Goal: Check status: Check status

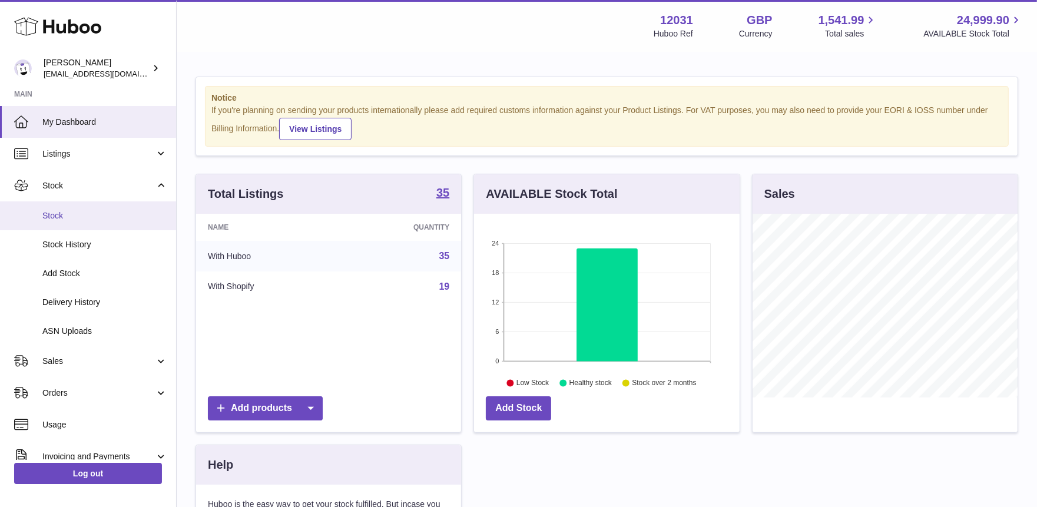
scroll to position [183, 266]
click at [94, 220] on span "Stock" at bounding box center [104, 215] width 125 height 11
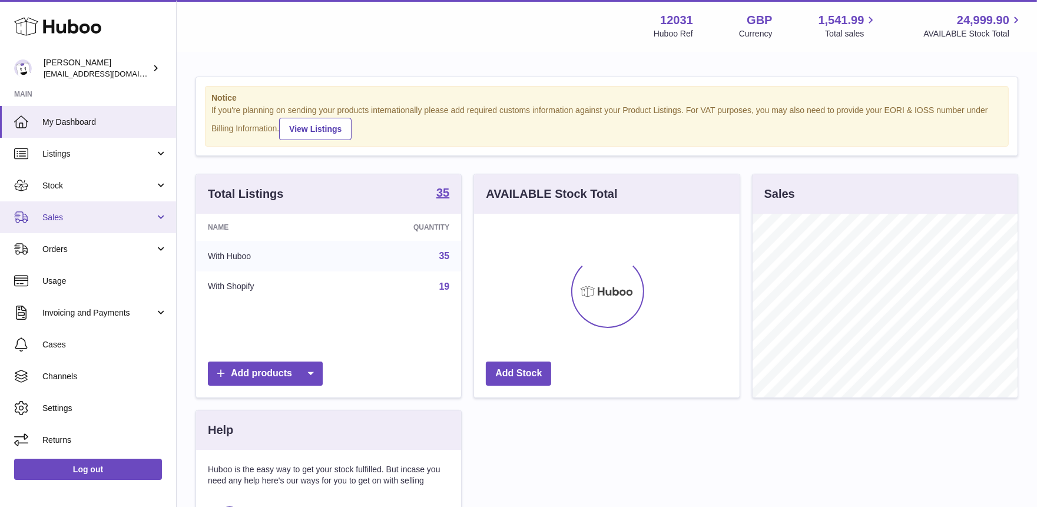
scroll to position [183, 266]
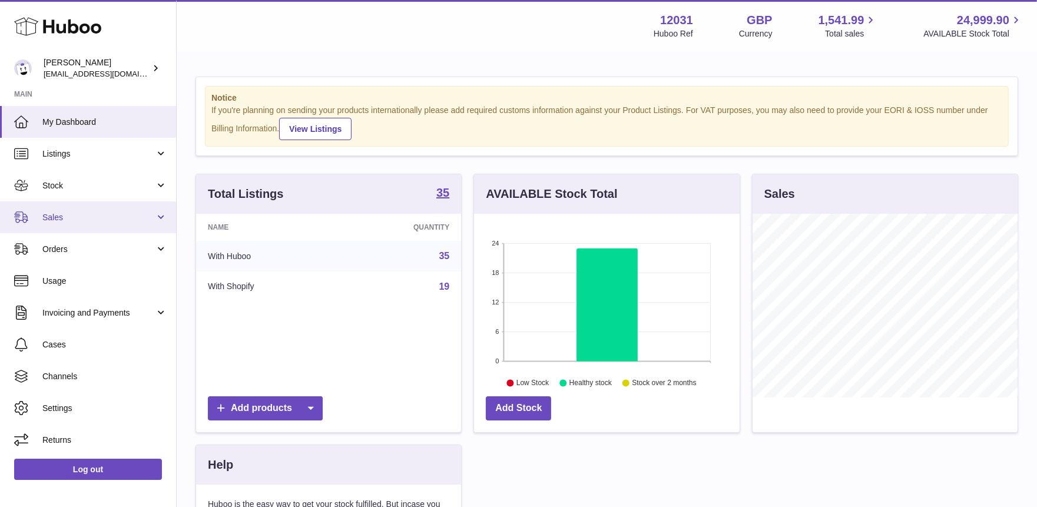
click at [72, 221] on span "Sales" at bounding box center [98, 217] width 112 height 11
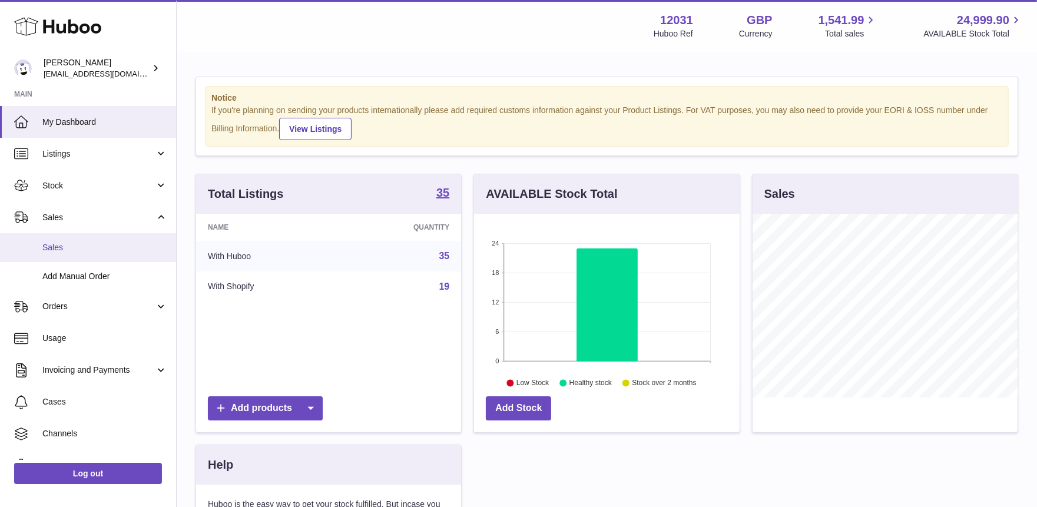
click at [68, 247] on span "Sales" at bounding box center [104, 247] width 125 height 11
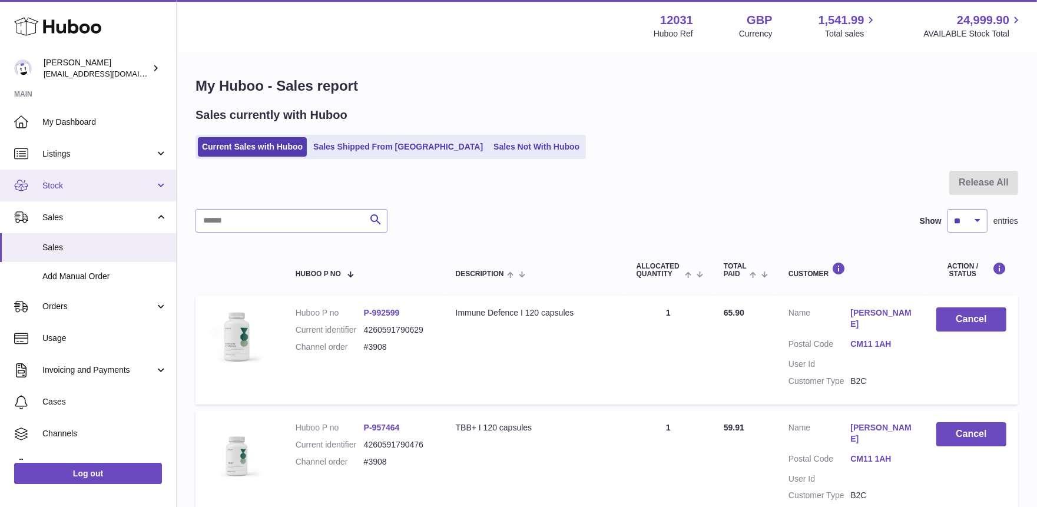
click at [98, 189] on span "Stock" at bounding box center [98, 185] width 112 height 11
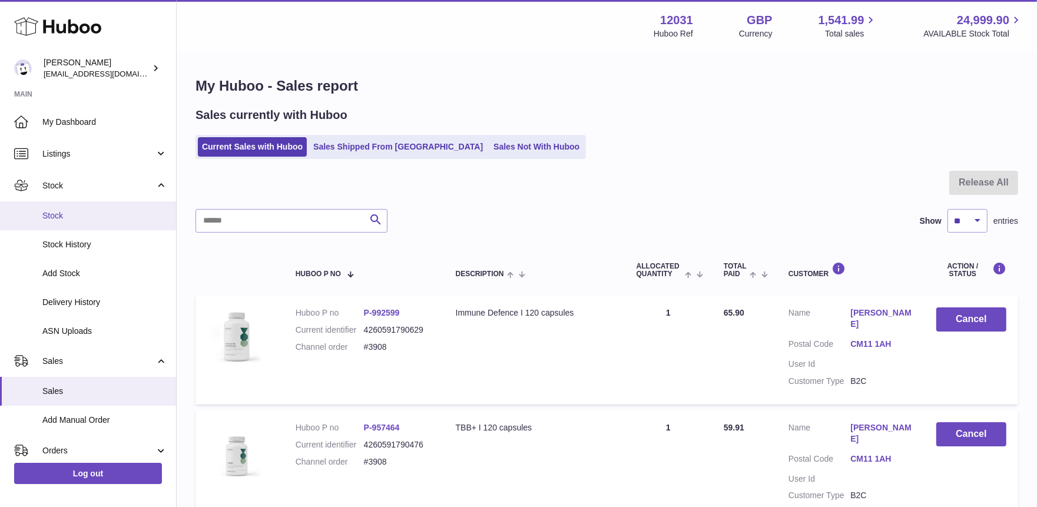
click at [98, 220] on span "Stock" at bounding box center [104, 215] width 125 height 11
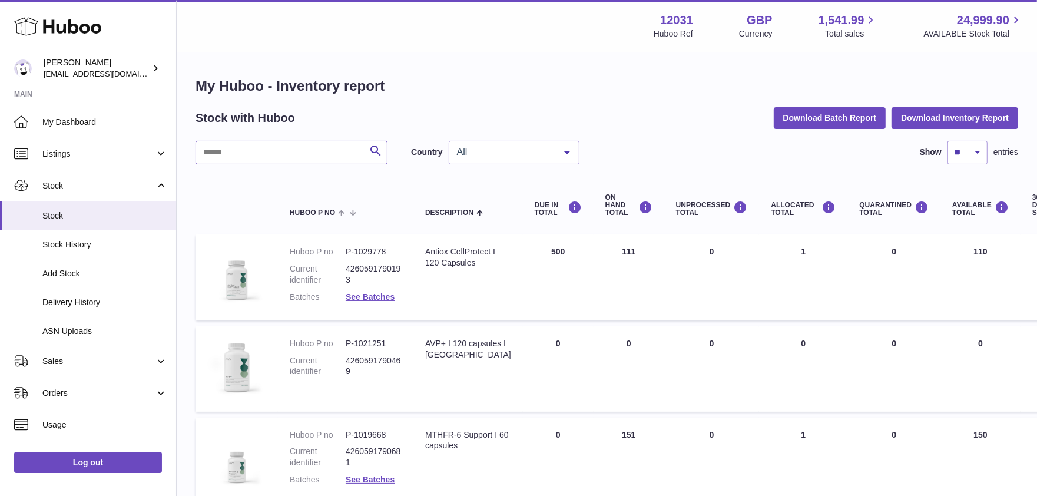
click at [246, 151] on input "text" at bounding box center [291, 153] width 192 height 24
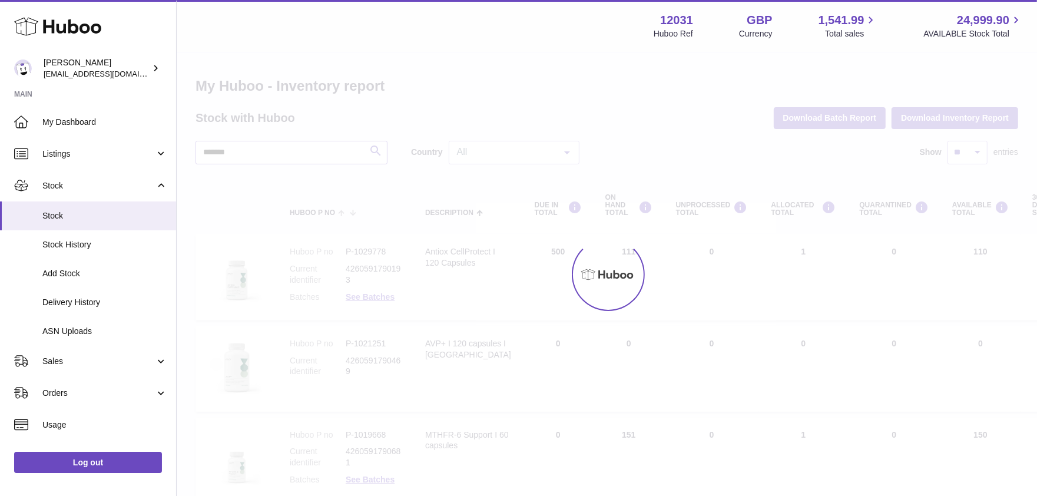
type input "*******"
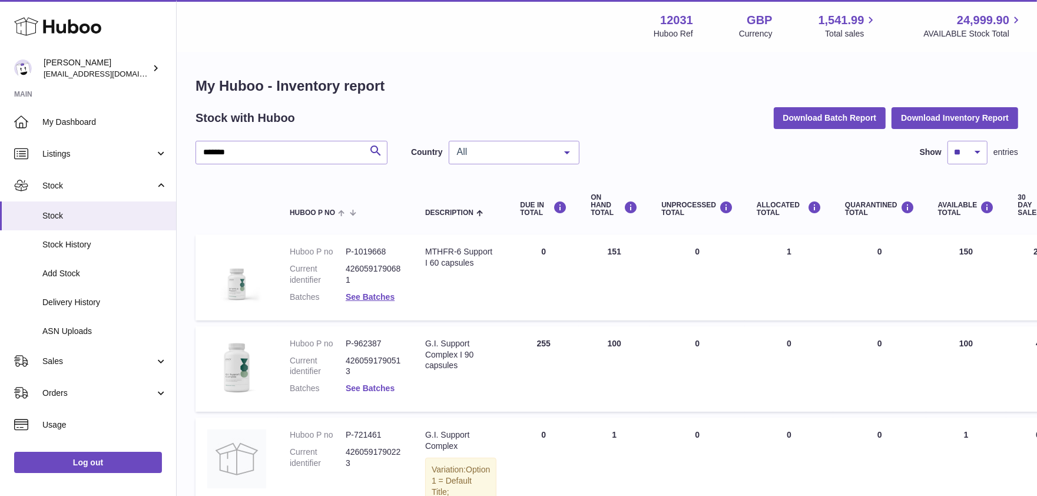
click at [377, 392] on link "See Batches" at bounding box center [370, 387] width 49 height 9
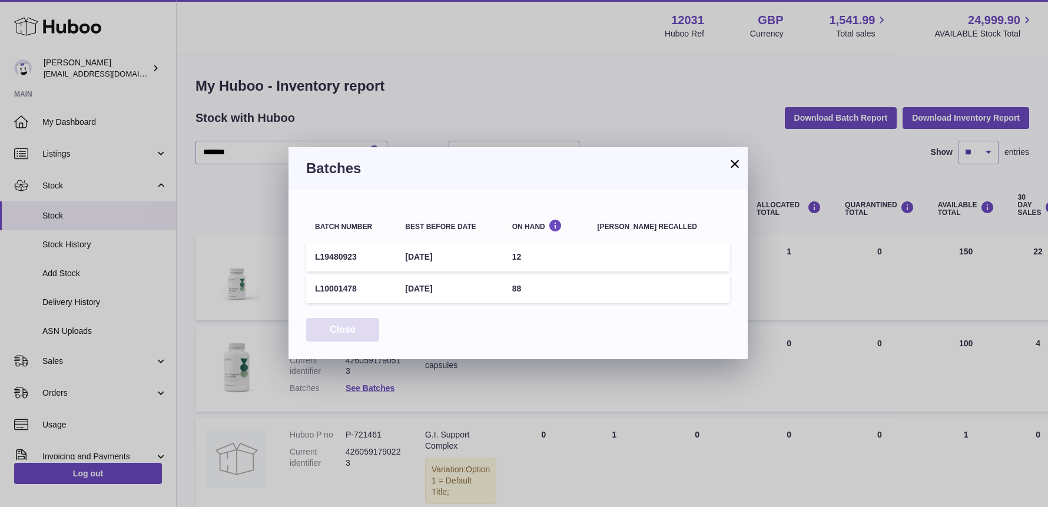
click at [342, 325] on button "Close" at bounding box center [342, 330] width 73 height 24
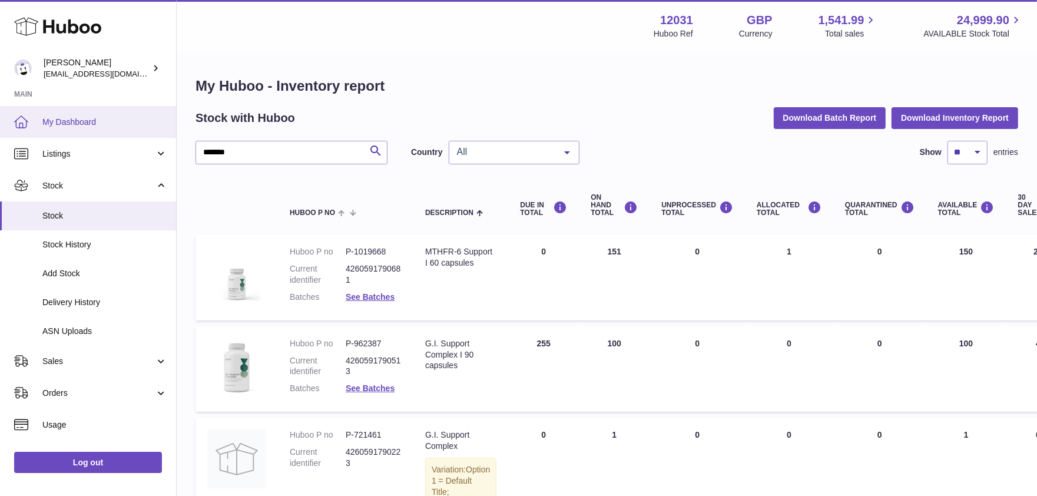
click at [92, 121] on span "My Dashboard" at bounding box center [104, 122] width 125 height 11
